Goal: Check status: Check status

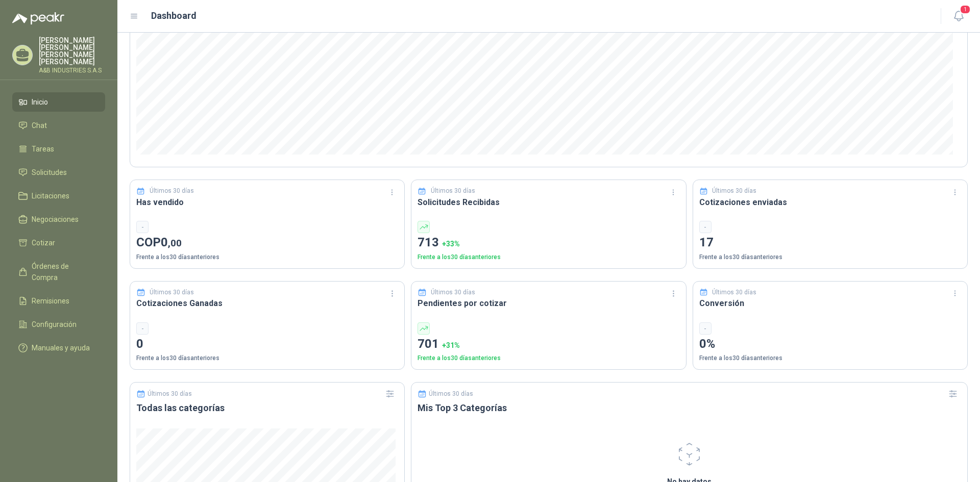
scroll to position [408, 0]
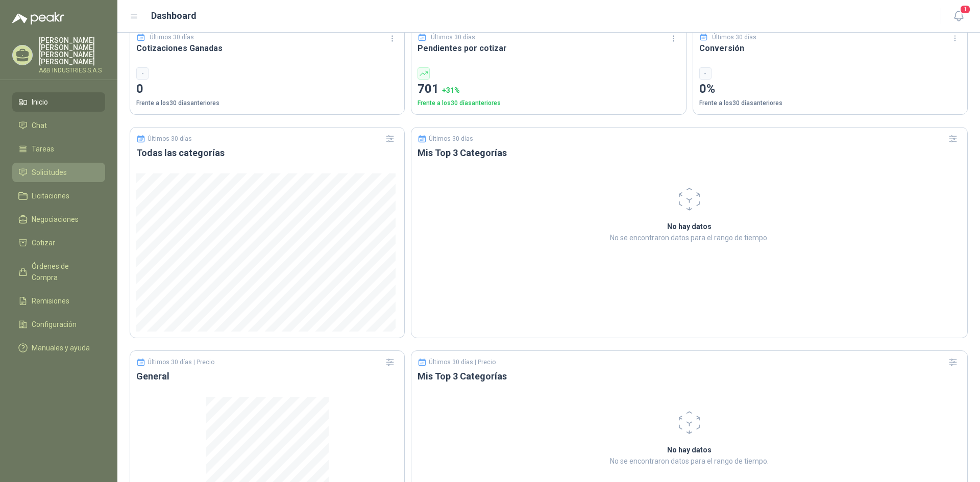
click at [72, 167] on li "Solicitudes" at bounding box center [58, 172] width 81 height 11
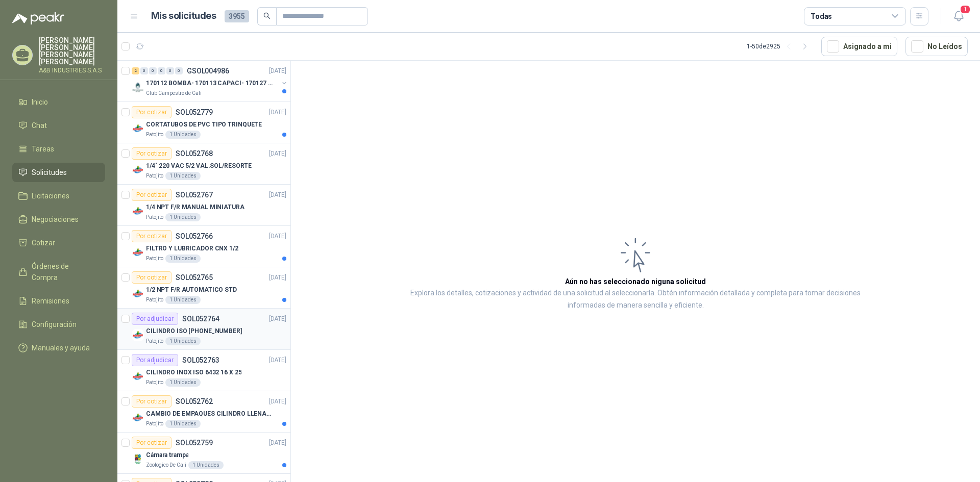
click at [227, 327] on p "CILINDRO ISO [PHONE_NUMBER]" at bounding box center [194, 332] width 96 height 10
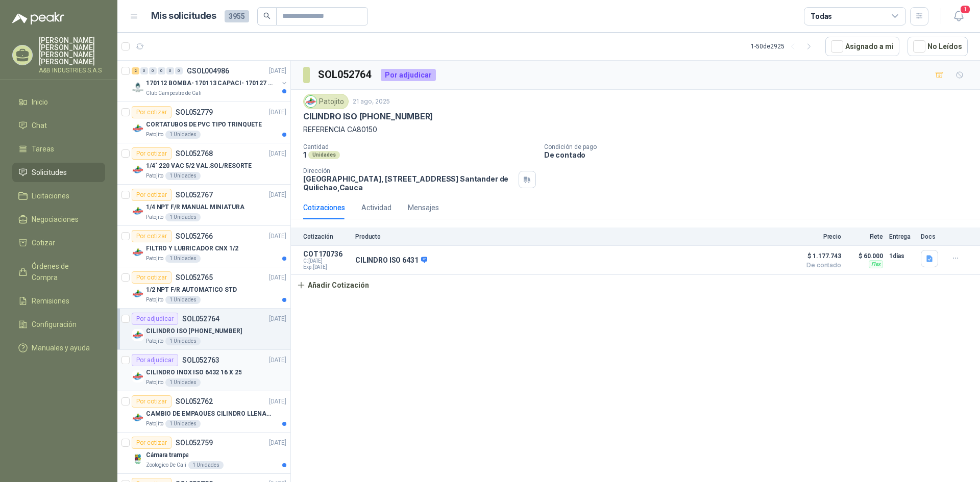
click at [233, 378] on div "CILINDRO INOX ISO 6432 16 X 25" at bounding box center [216, 372] width 140 height 12
